Goal: Task Accomplishment & Management: Manage account settings

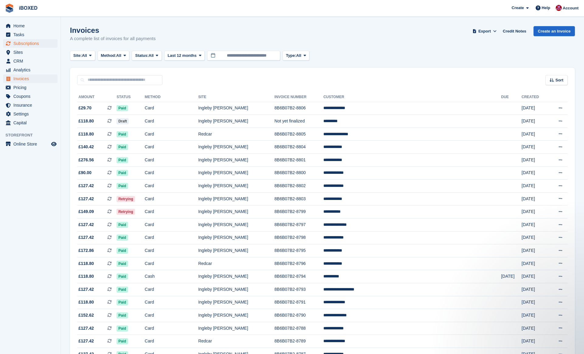
click at [33, 46] on span "Subscriptions" at bounding box center [31, 43] width 37 height 9
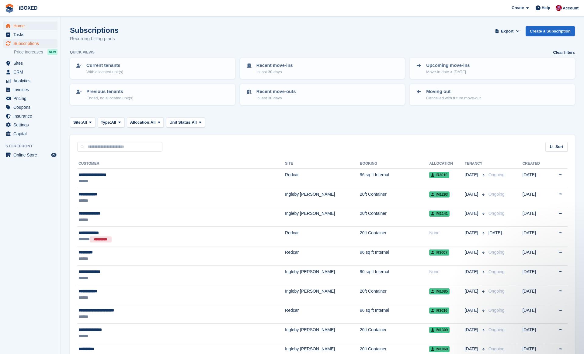
click at [44, 29] on span "Home" at bounding box center [31, 26] width 37 height 9
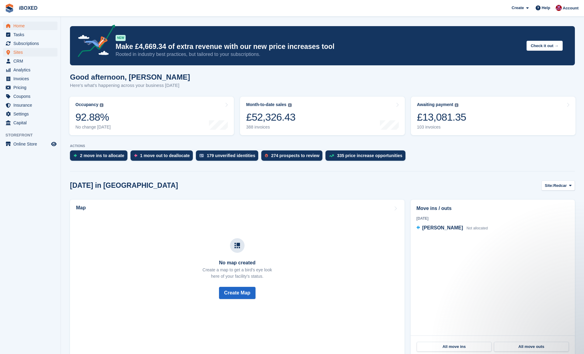
click at [27, 52] on span "Sites" at bounding box center [31, 52] width 37 height 9
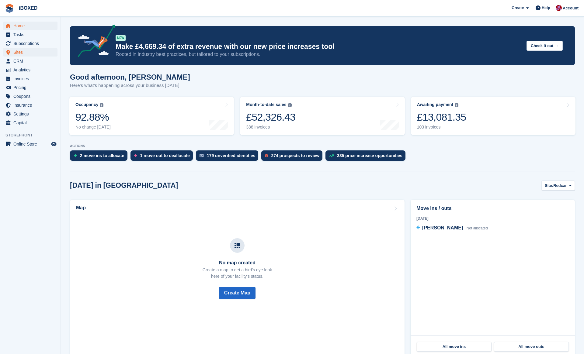
click at [23, 51] on span "Sites" at bounding box center [31, 52] width 37 height 9
click at [24, 51] on span "Sites" at bounding box center [31, 52] width 37 height 9
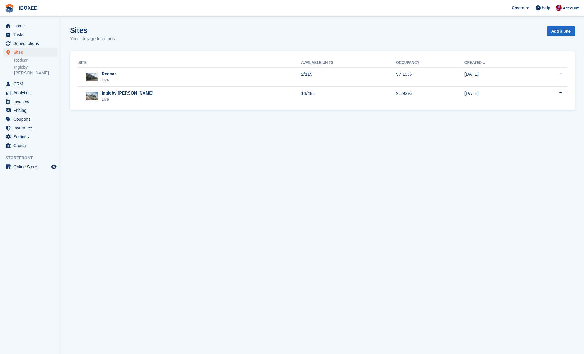
click at [126, 74] on div "Redcar Live" at bounding box center [189, 77] width 223 height 12
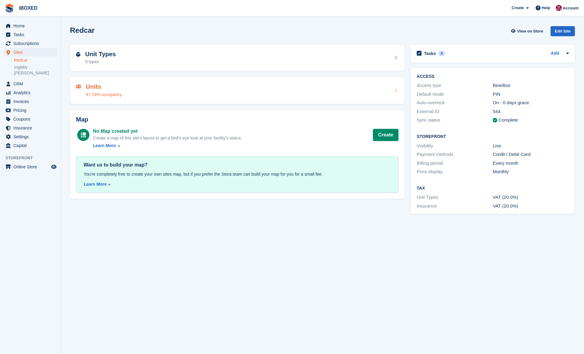
click at [151, 90] on div "Units 97.19% occupancy" at bounding box center [237, 90] width 322 height 15
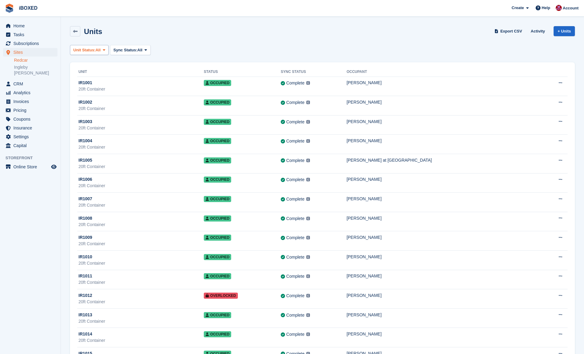
click at [101, 51] on span "All" at bounding box center [98, 50] width 5 height 6
click at [181, 47] on div "Unit Status: All All Available Reserved Occupied Overlocked Repossessed Unavail…" at bounding box center [322, 50] width 505 height 10
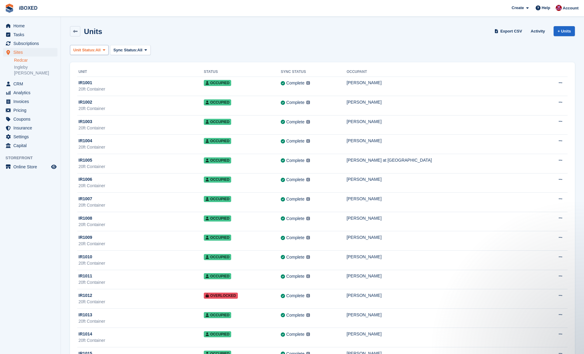
click at [105, 51] on icon at bounding box center [104, 50] width 2 height 4
click at [101, 76] on link "Available" at bounding box center [99, 75] width 53 height 11
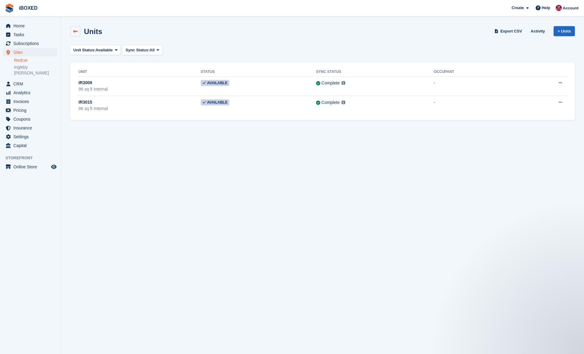
click at [77, 30] on icon at bounding box center [75, 31] width 5 height 5
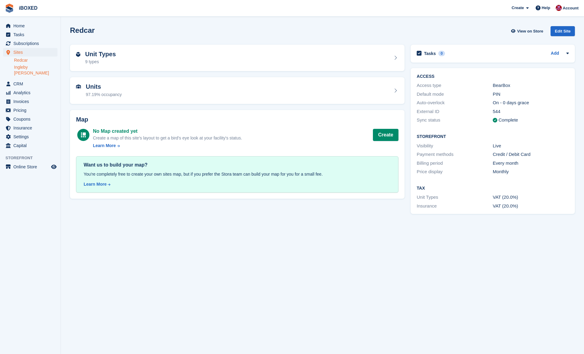
click at [43, 68] on link "Ingleby [PERSON_NAME]" at bounding box center [35, 70] width 43 height 12
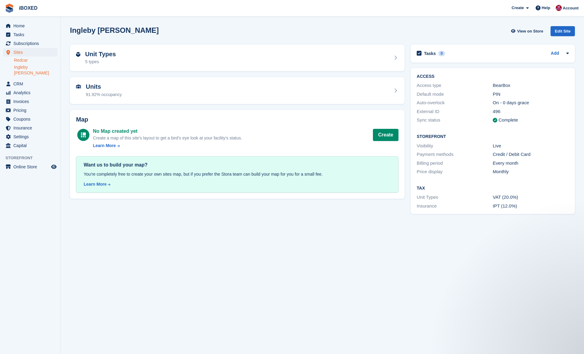
click at [47, 59] on link "Redcar" at bounding box center [35, 60] width 43 height 6
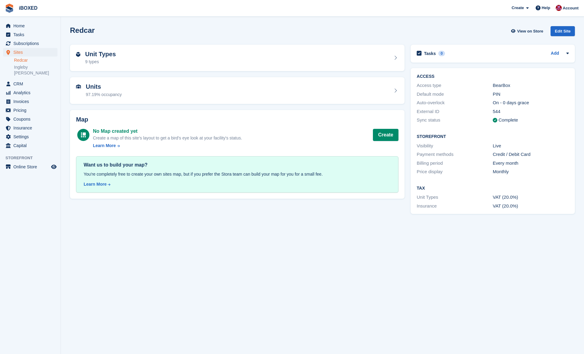
click at [178, 59] on div "Unit Types 9 types" at bounding box center [237, 58] width 322 height 15
click at [116, 89] on h2 "Units" at bounding box center [104, 86] width 36 height 7
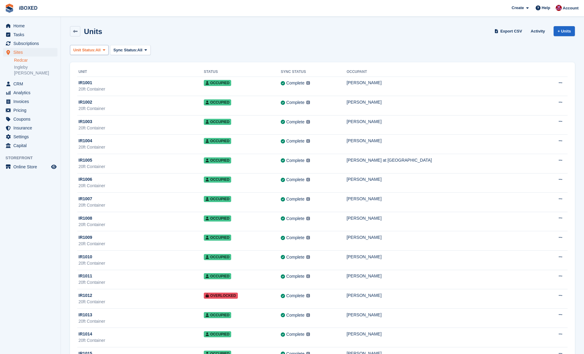
click at [96, 49] on span "Unit Status:" at bounding box center [84, 50] width 22 height 6
click at [100, 75] on link "Available" at bounding box center [99, 75] width 53 height 11
